Goal: Find specific page/section: Find specific page/section

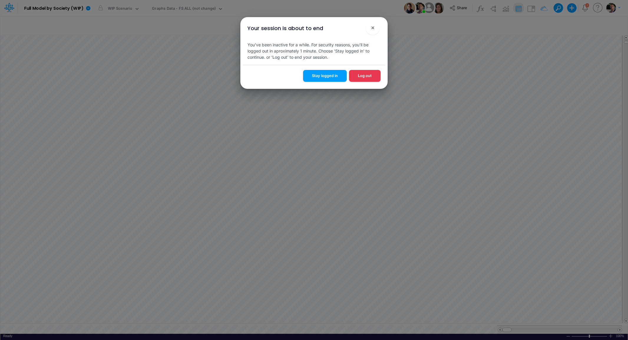
click at [323, 80] on button "Stay logged in" at bounding box center [325, 75] width 44 height 11
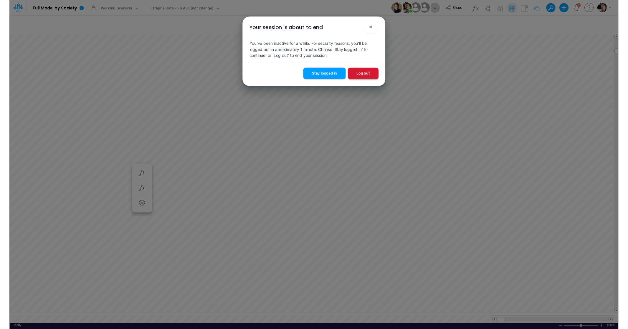
scroll to position [3, 9]
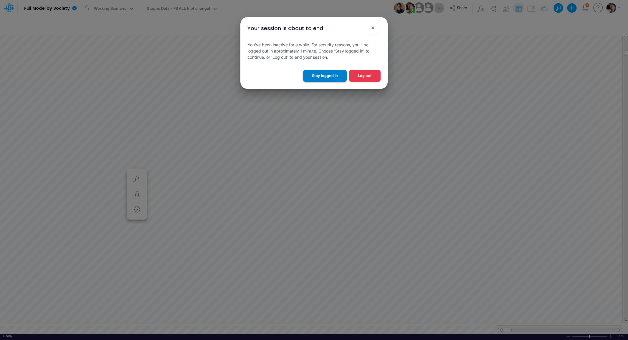
click at [317, 78] on button "Stay logged in" at bounding box center [325, 75] width 44 height 11
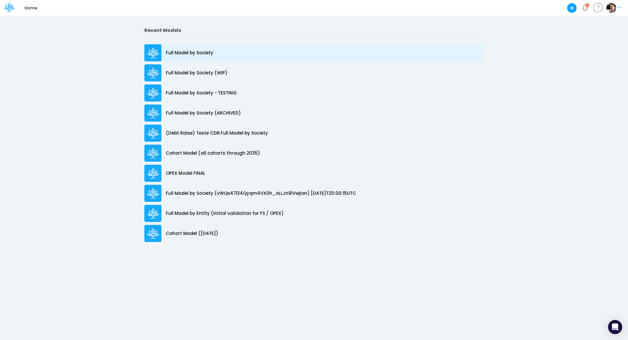
click at [182, 49] on div "Full Model by Society" at bounding box center [314, 52] width 340 height 17
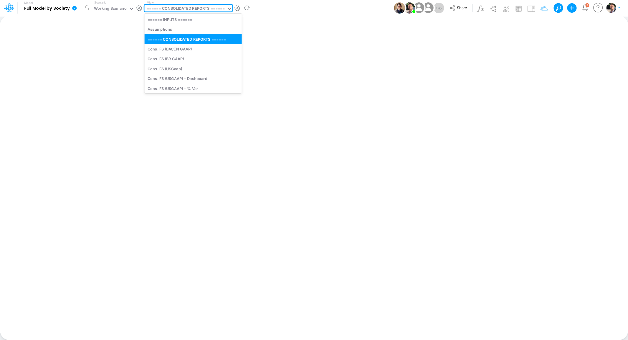
click at [192, 9] on div "====== CONSOLIDATED REPORTS ======" at bounding box center [186, 9] width 78 height 7
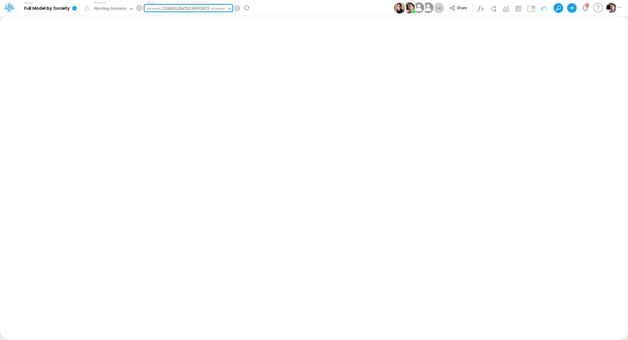
click at [192, 9] on div "====== CONSOLIDATED REPORTS ======" at bounding box center [186, 9] width 78 height 7
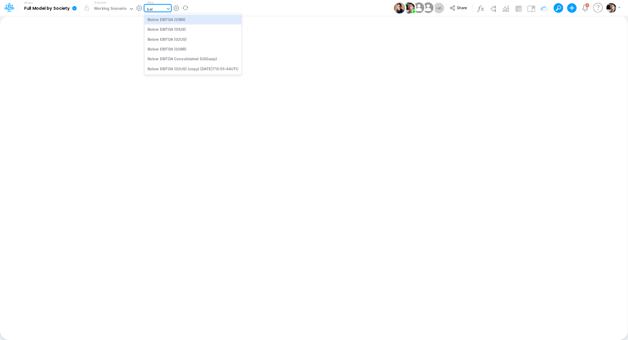
type input "belo"
click at [185, 48] on div "Below EBITDA (02BR)" at bounding box center [192, 49] width 97 height 10
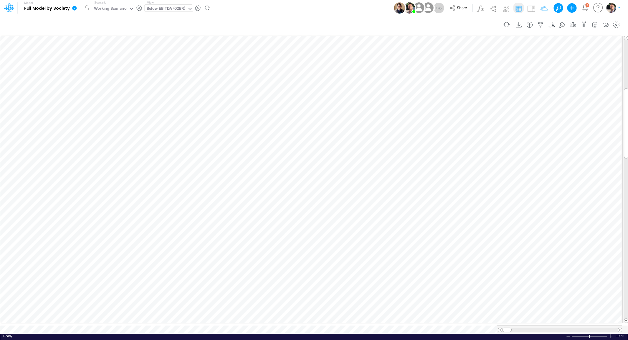
scroll to position [2, 1]
click at [583, 106] on icon "button" at bounding box center [585, 106] width 9 height 6
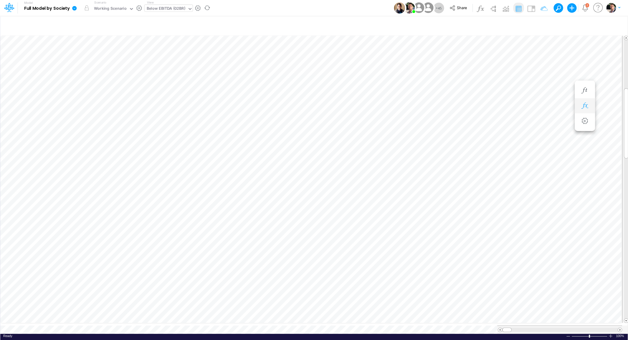
click at [582, 107] on icon "button" at bounding box center [585, 106] width 9 height 6
click at [532, 8] on img at bounding box center [531, 8] width 9 height 9
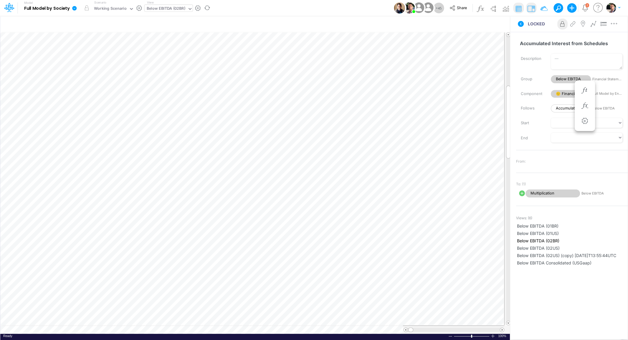
scroll to position [2, 1]
click at [429, 106] on icon "button" at bounding box center [426, 106] width 9 height 6
click at [241, 120] on icon at bounding box center [240, 120] width 9 height 6
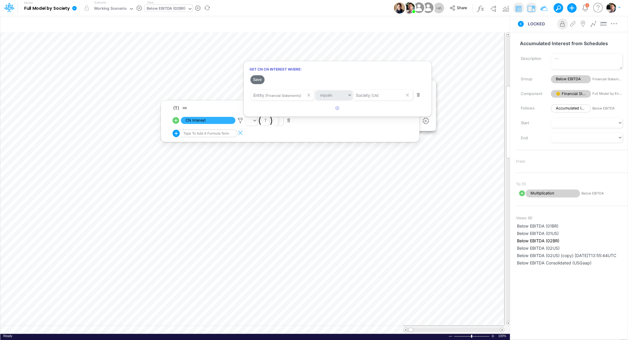
click at [207, 72] on div at bounding box center [314, 171] width 628 height 337
click at [171, 7] on div "Below EBITDA (02BR)" at bounding box center [166, 9] width 39 height 7
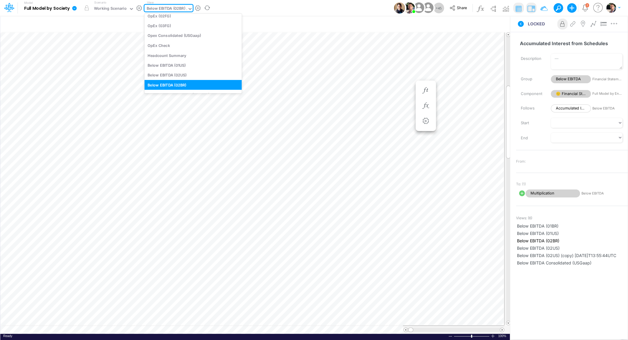
scroll to position [0, 0]
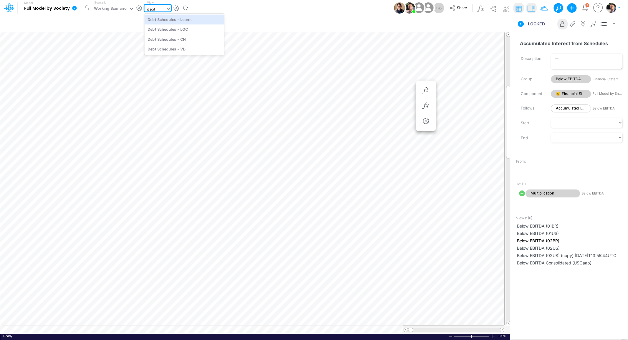
type input "debt s"
click at [177, 41] on div "Debt Schedules - CN" at bounding box center [184, 39] width 80 height 10
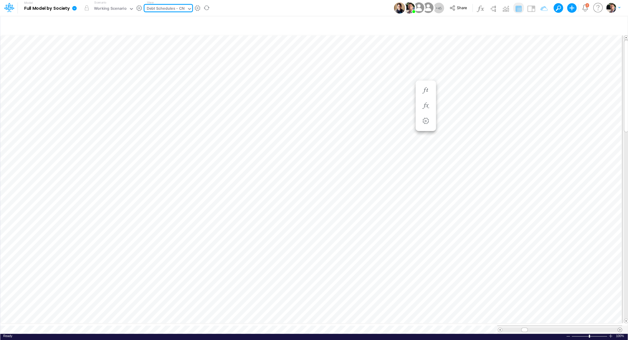
click at [620, 327] on span at bounding box center [620, 329] width 4 height 4
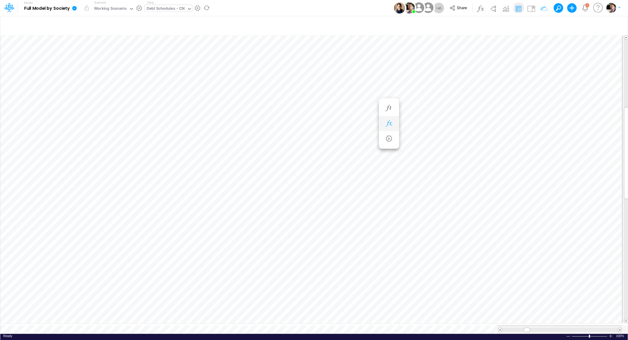
click at [388, 124] on icon "button" at bounding box center [389, 123] width 9 height 6
click at [389, 116] on icon "button" at bounding box center [389, 117] width 9 height 6
click at [457, 126] on icon "button" at bounding box center [459, 129] width 9 height 6
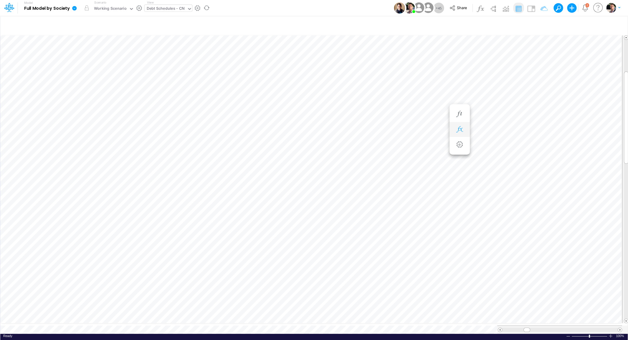
scroll to position [2, 1]
click at [459, 187] on icon "button" at bounding box center [459, 188] width 9 height 6
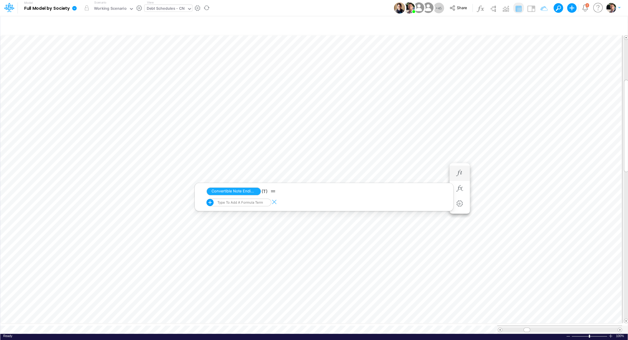
scroll to position [2, 1]
